Goal: Check status: Check status

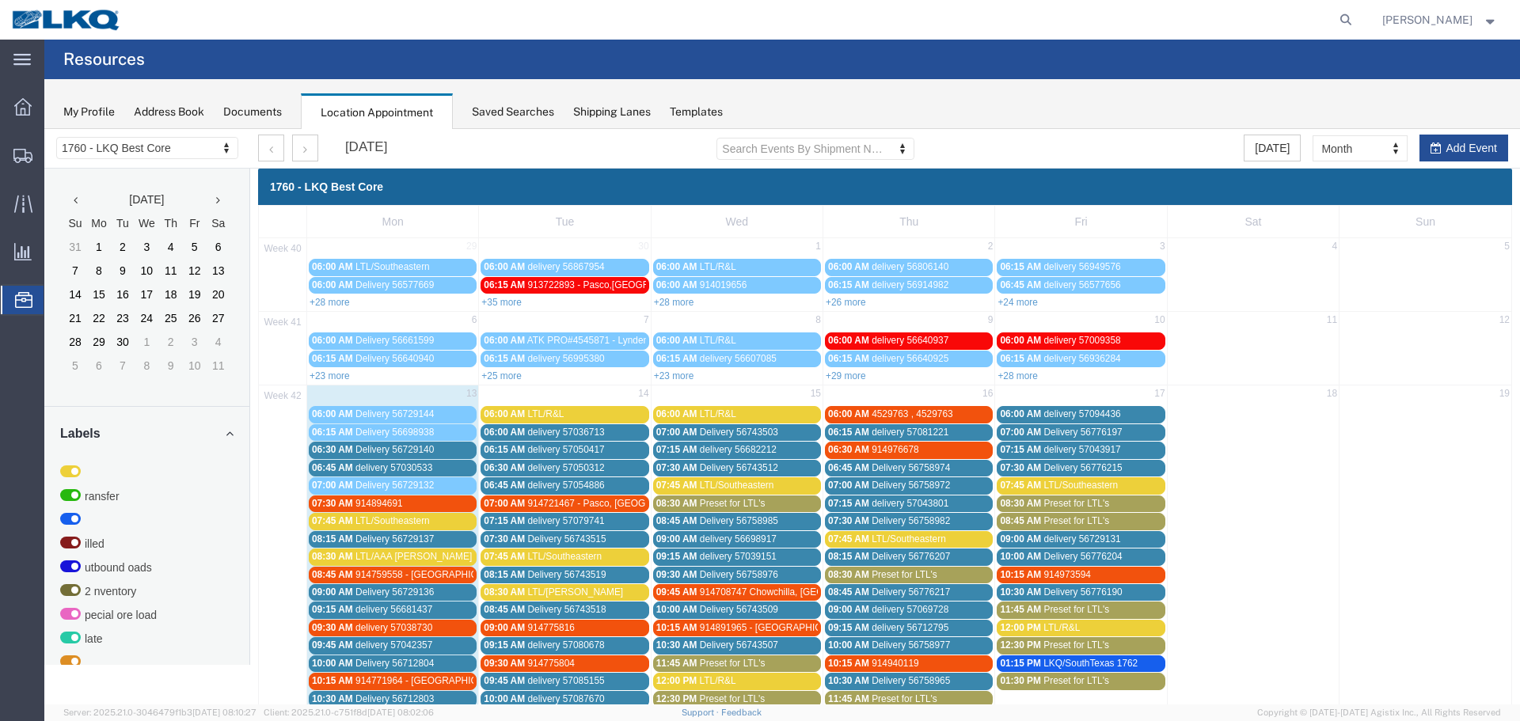
scroll to position [235, 0]
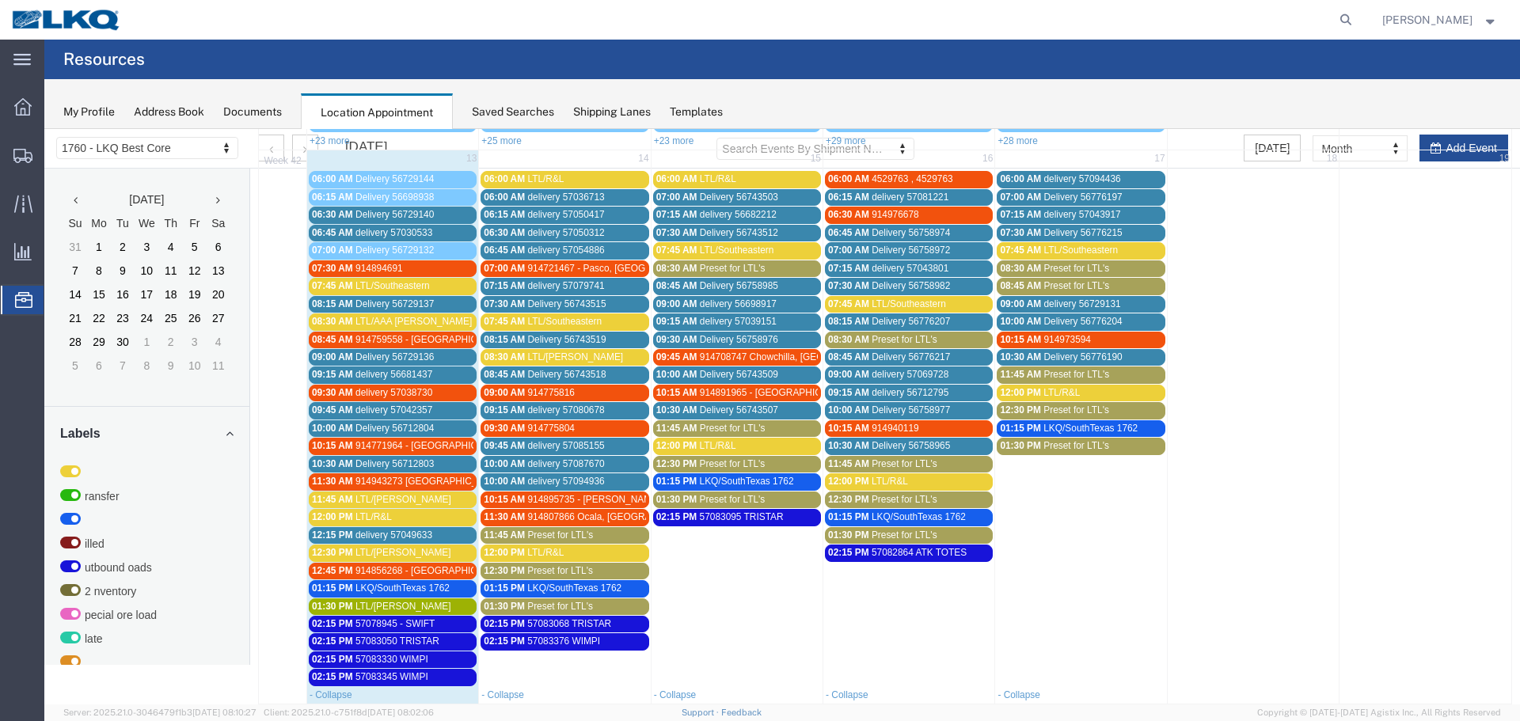
click at [575, 646] on span "57083376 WIMPI" at bounding box center [563, 641] width 73 height 11
click at [445, 677] on h3 "57083376 WIMPI" at bounding box center [466, 676] width 98 height 14
copy h3 "57083376"
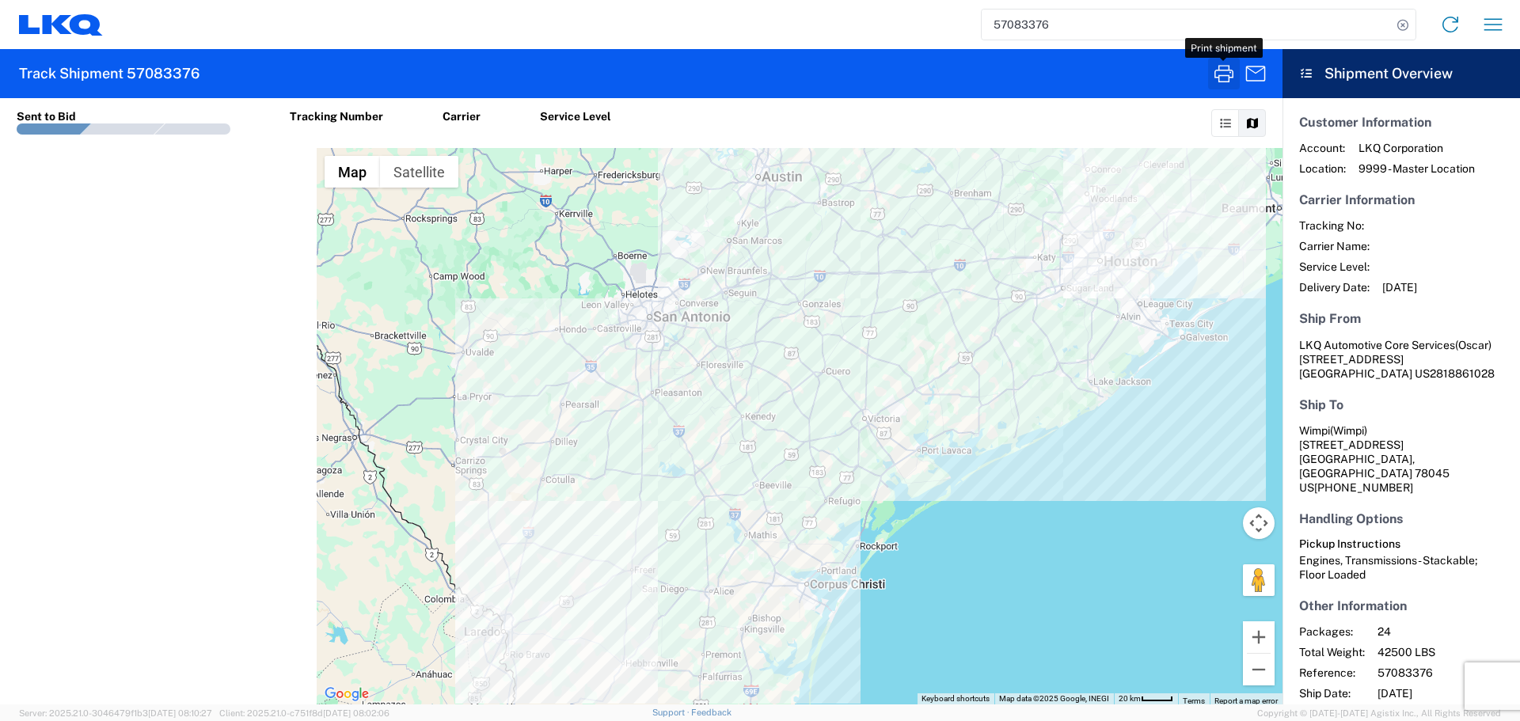
click at [1218, 70] on icon "button" at bounding box center [1223, 73] width 19 height 17
click at [1047, 25] on input "57083376" at bounding box center [1186, 24] width 410 height 30
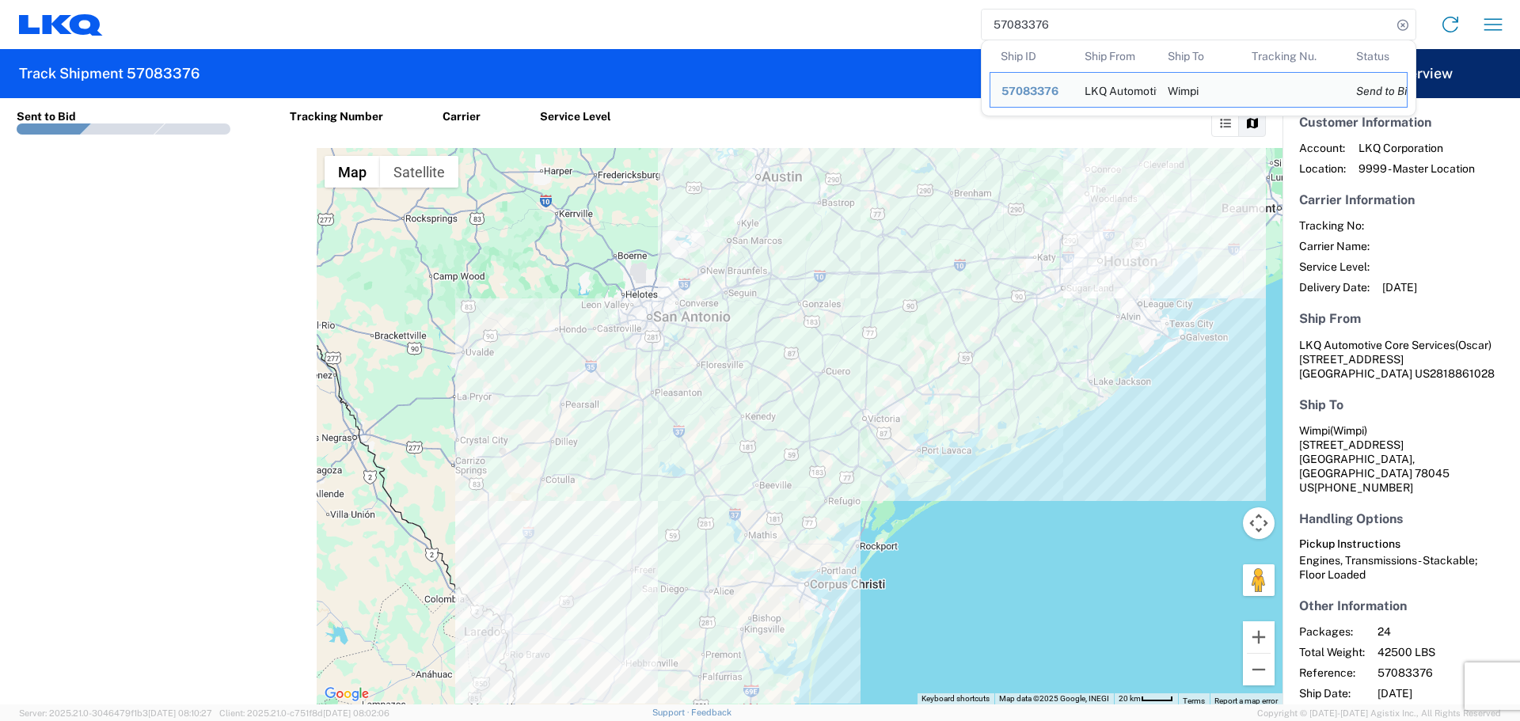
click at [1047, 25] on input "57083376" at bounding box center [1186, 24] width 410 height 30
paste input "54040"
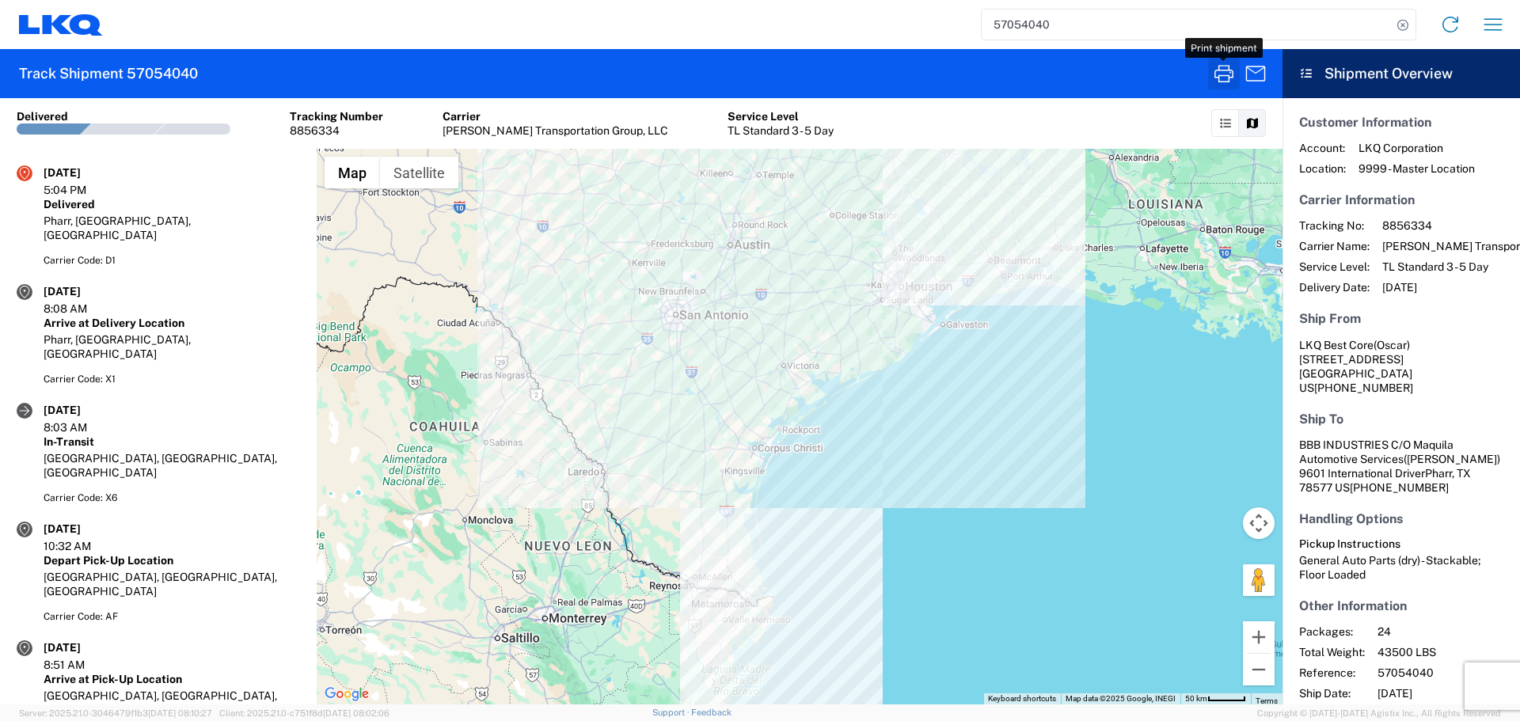
click at [1217, 78] on icon "button" at bounding box center [1223, 73] width 25 height 25
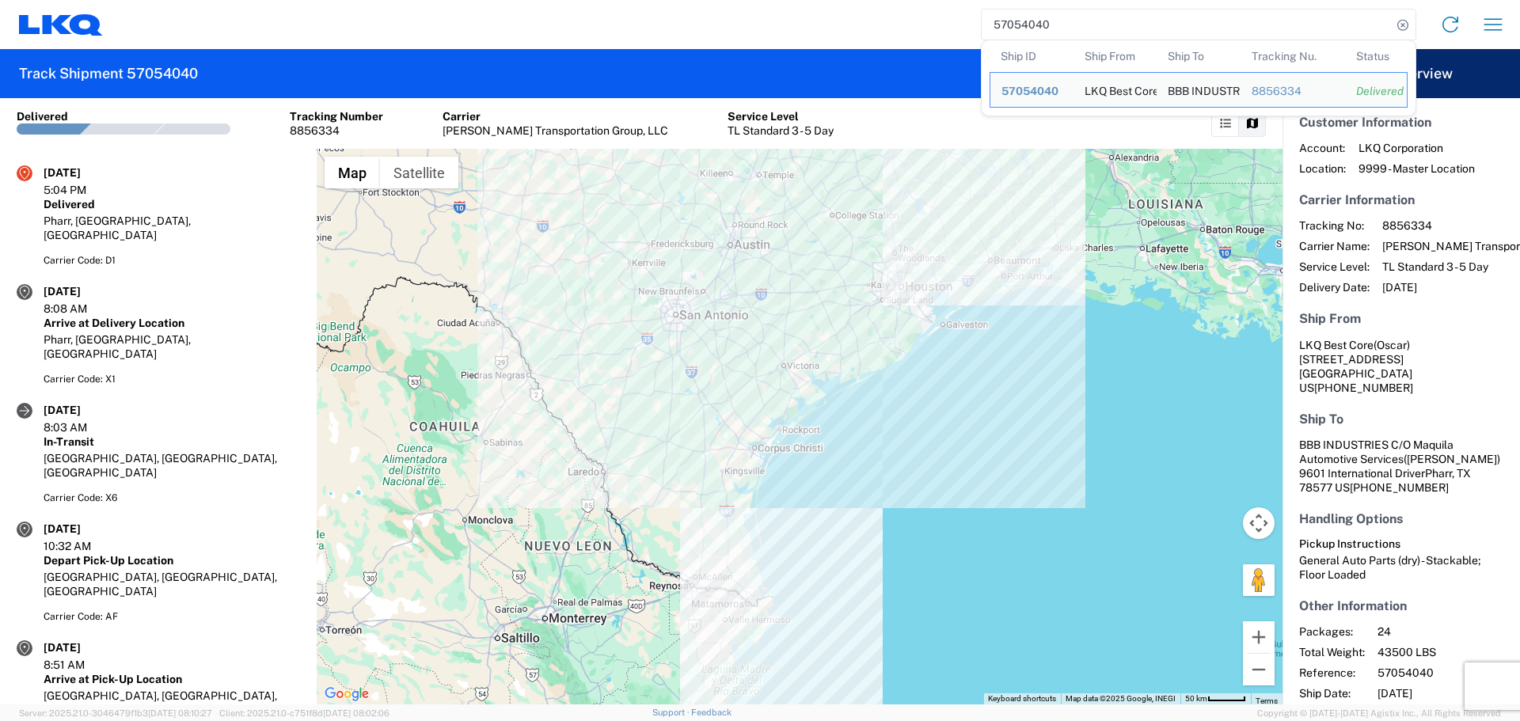
click at [1007, 13] on input "57054040" at bounding box center [1186, 24] width 410 height 30
paste input "83959"
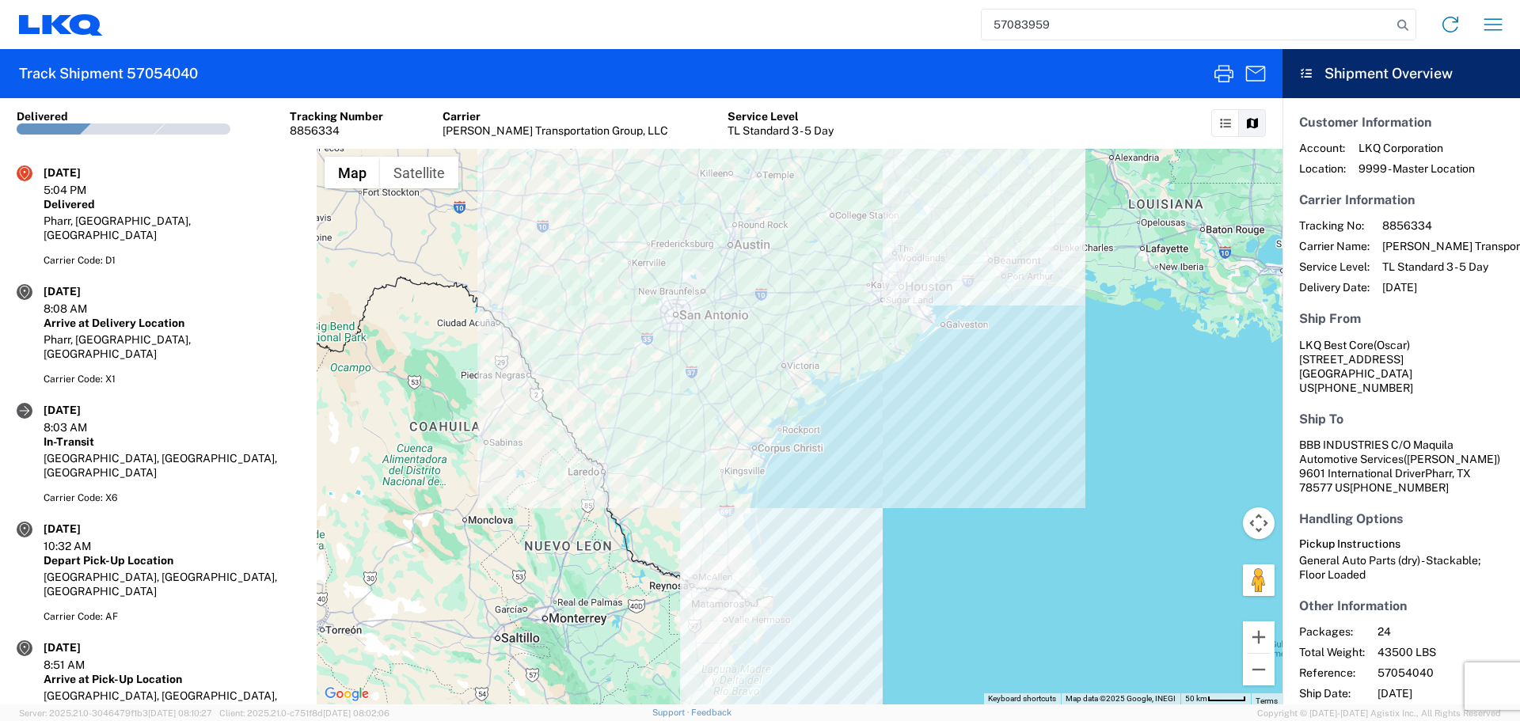
type input "57083959"
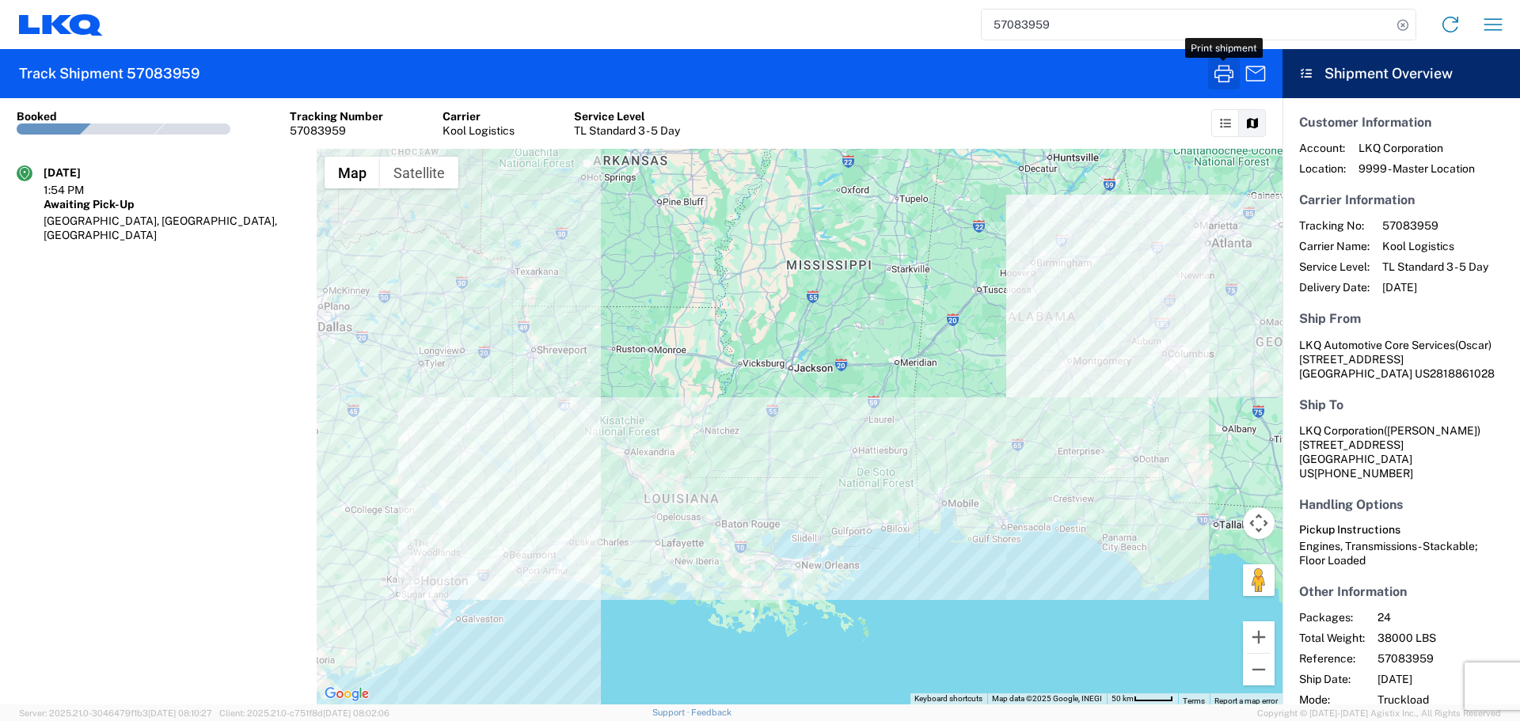
click at [1232, 84] on icon "button" at bounding box center [1223, 73] width 25 height 25
